Goal: Navigation & Orientation: Find specific page/section

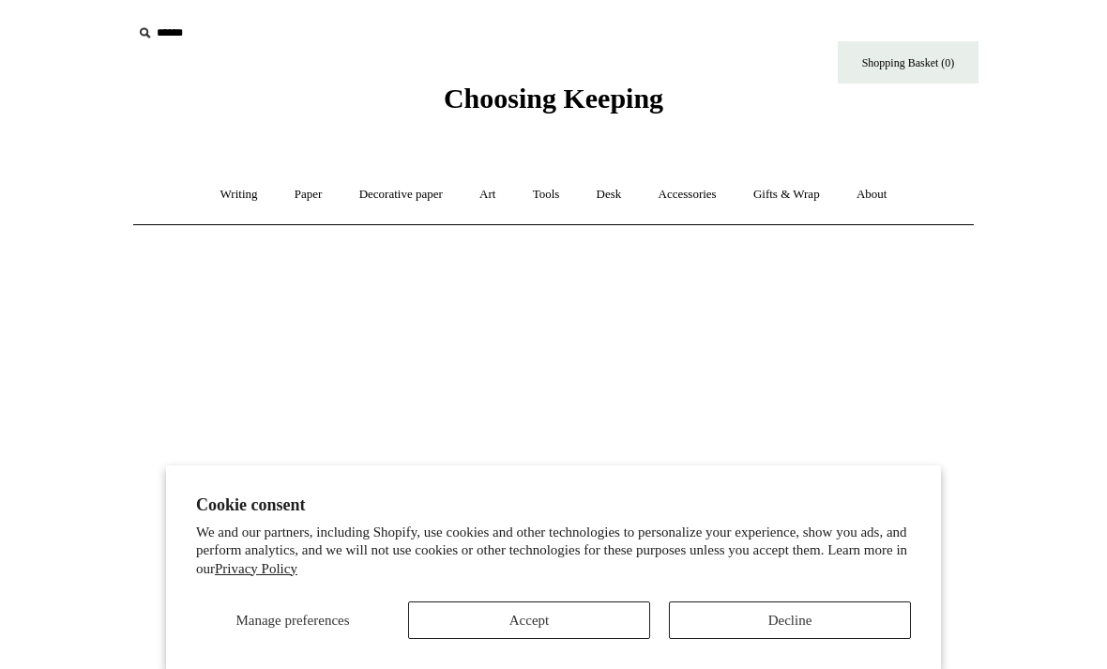
click at [783, 608] on button "Decline" at bounding box center [790, 621] width 242 height 38
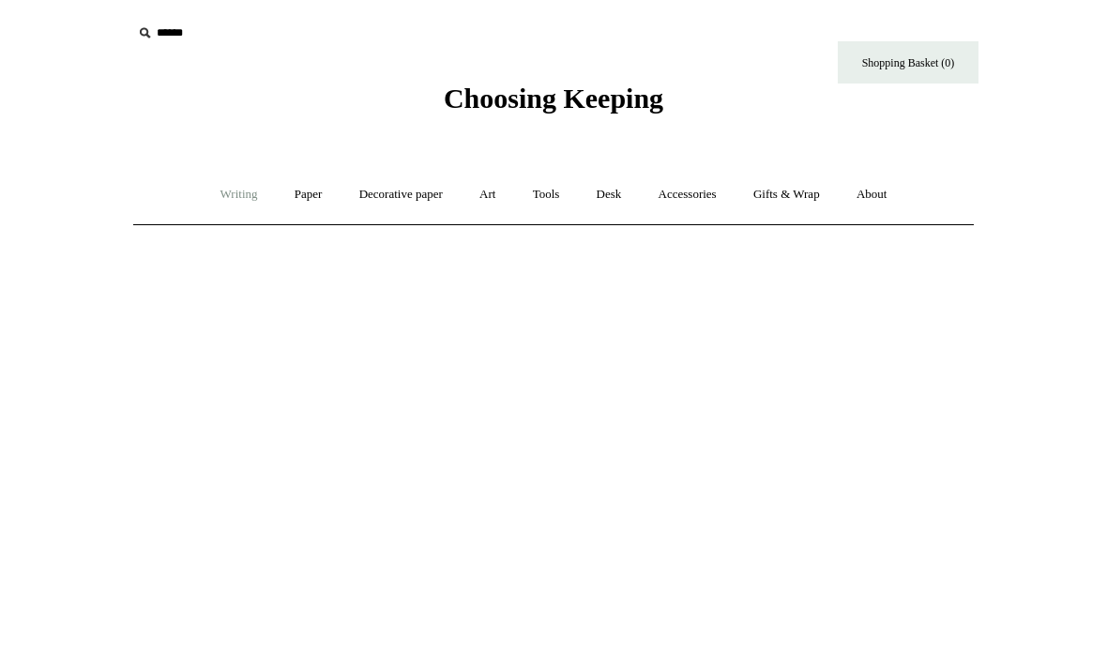
click at [225, 198] on link "Writing +" at bounding box center [239, 195] width 71 height 50
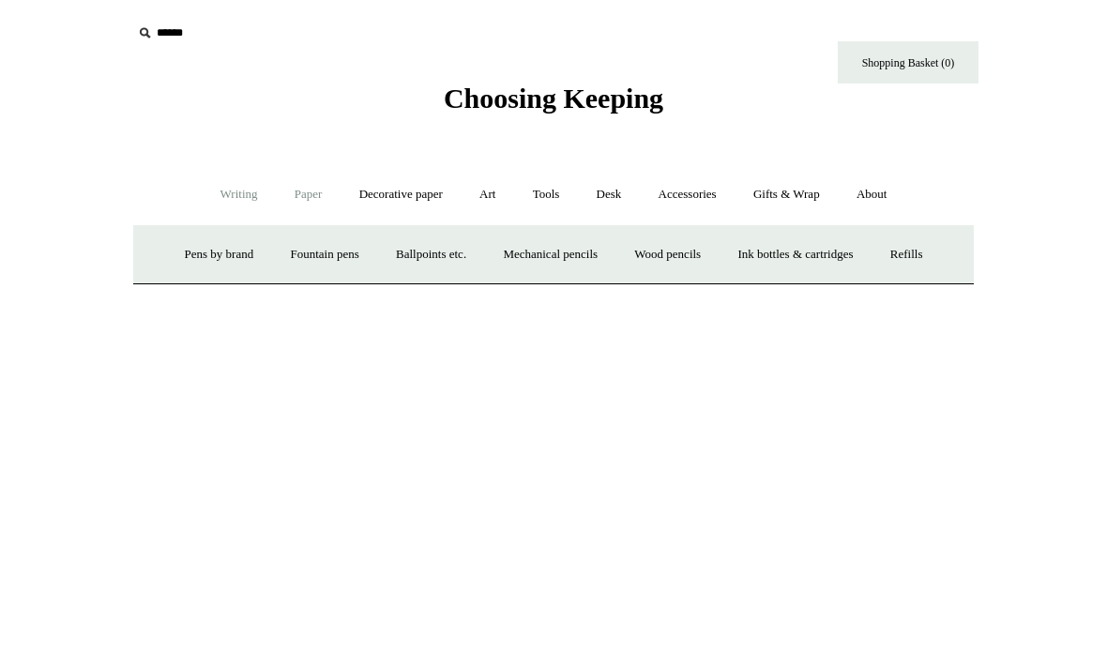
click at [299, 192] on link "Paper +" at bounding box center [309, 195] width 62 height 50
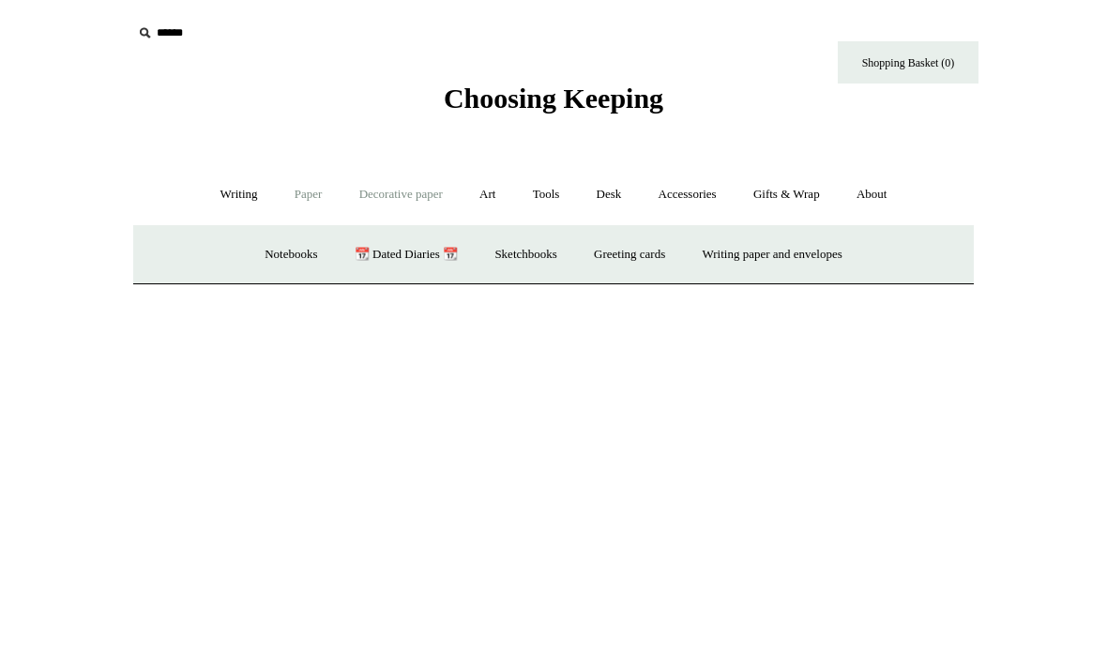
click at [410, 201] on link "Decorative paper +" at bounding box center [401, 195] width 117 height 50
click at [611, 195] on link "Desk +" at bounding box center [609, 195] width 59 height 50
click at [635, 255] on link "Desk Accessories" at bounding box center [632, 255] width 119 height 50
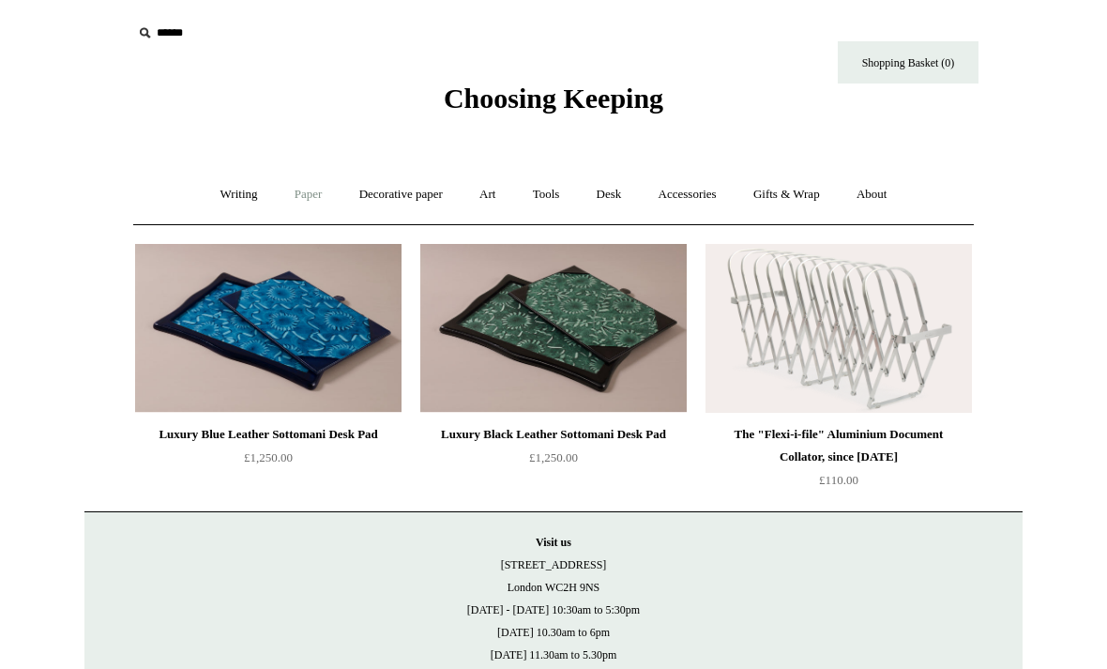
click at [301, 198] on link "Paper +" at bounding box center [309, 195] width 62 height 50
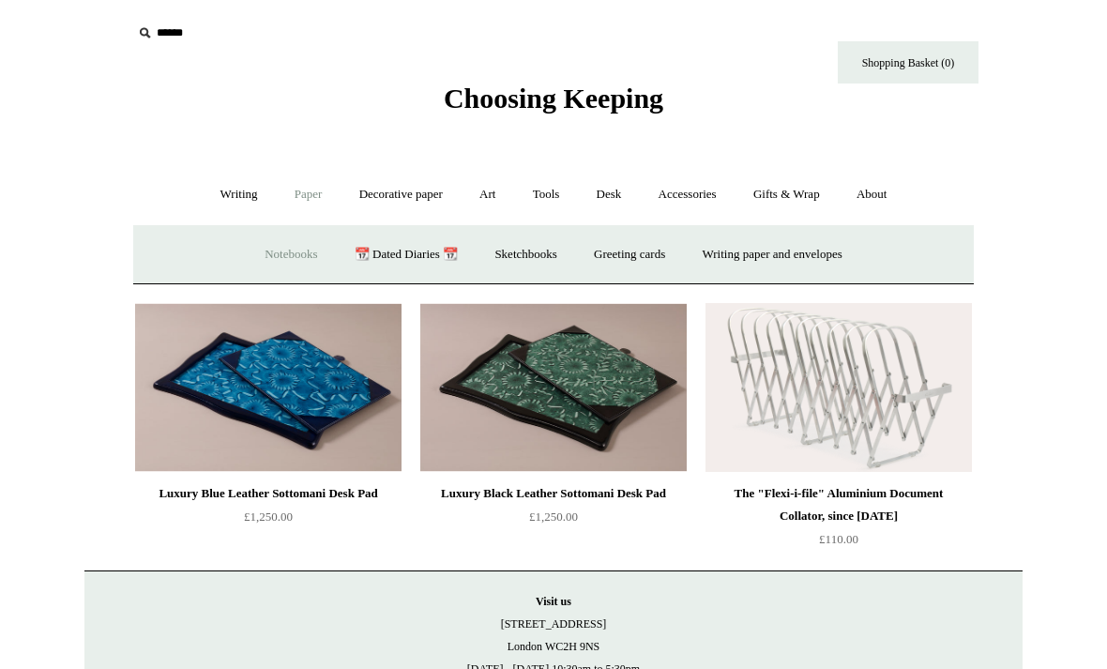
click at [283, 250] on link "Notebooks +" at bounding box center [291, 255] width 86 height 50
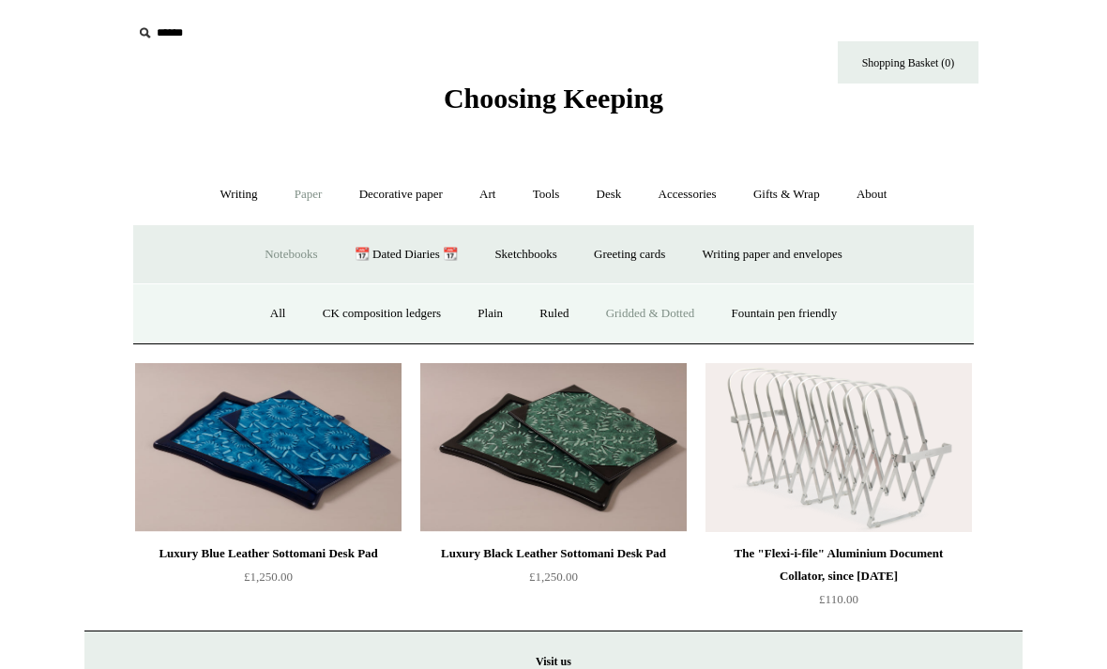
click at [651, 313] on link "Gridded & Dotted" at bounding box center [650, 314] width 123 height 50
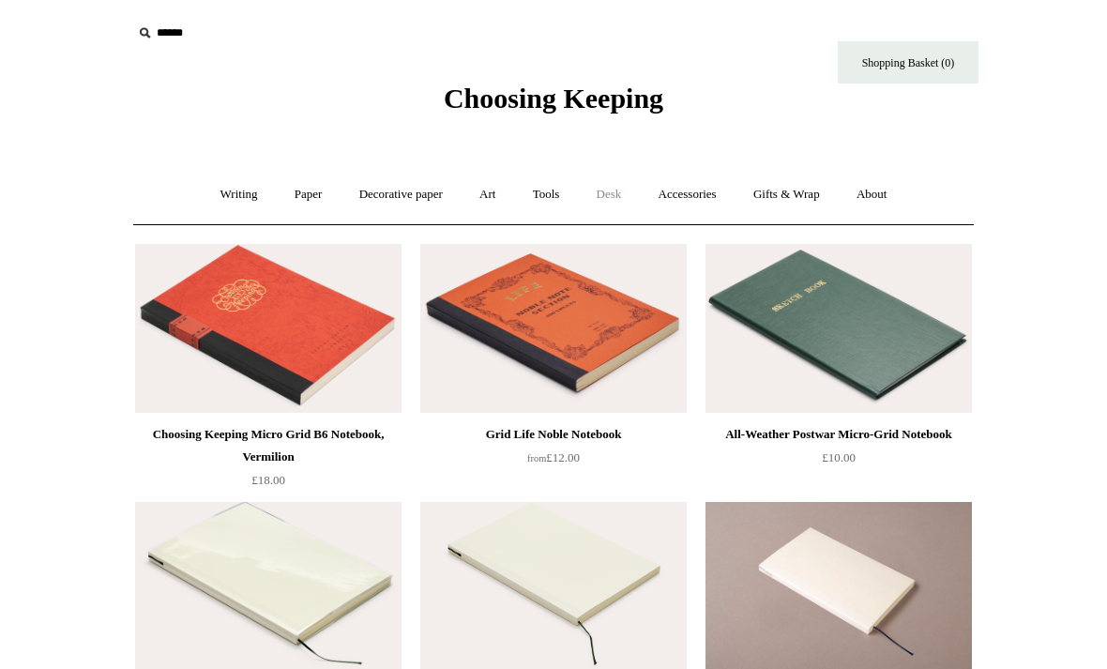
click at [620, 194] on link "Desk +" at bounding box center [609, 195] width 59 height 50
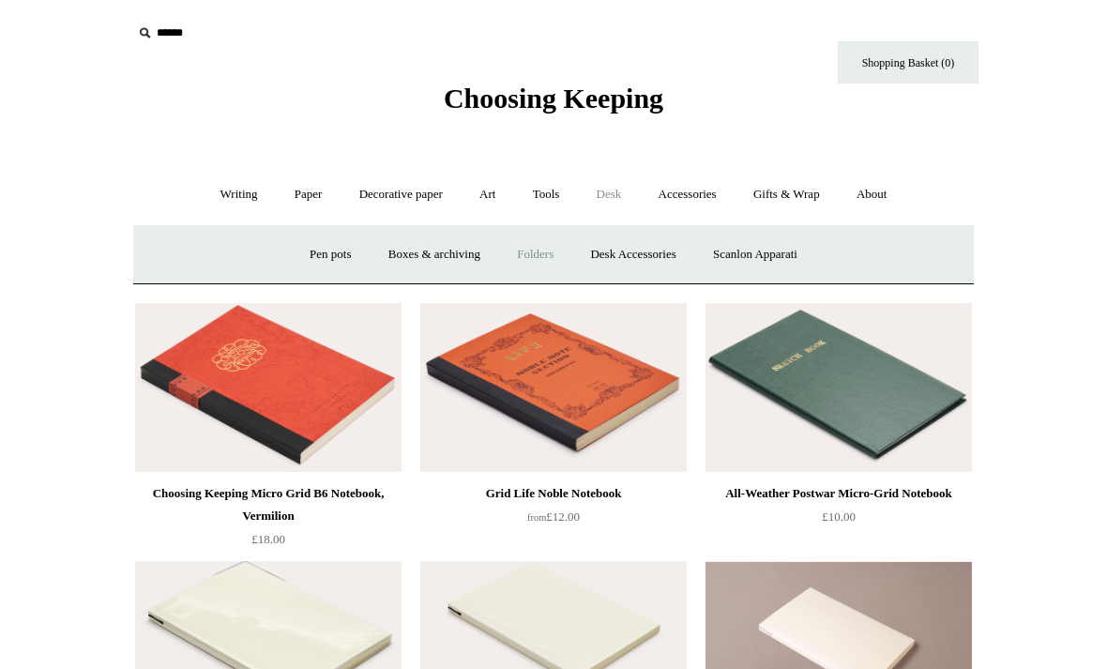
click at [542, 250] on link "Folders" at bounding box center [535, 255] width 70 height 50
